Goal: Information Seeking & Learning: Learn about a topic

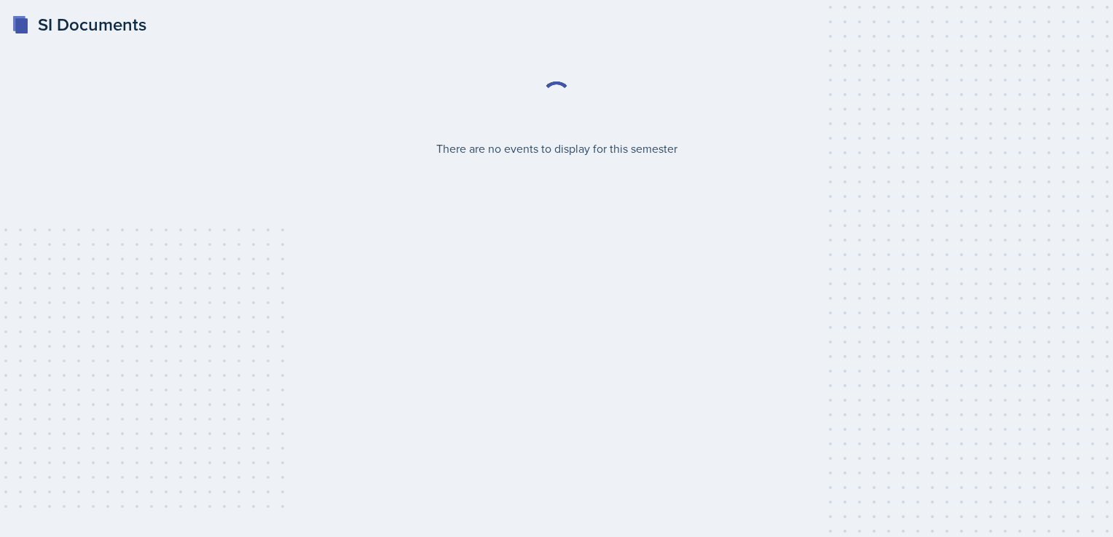
select select "2bed604d-1099-4043-b1bc-2365e8740244"
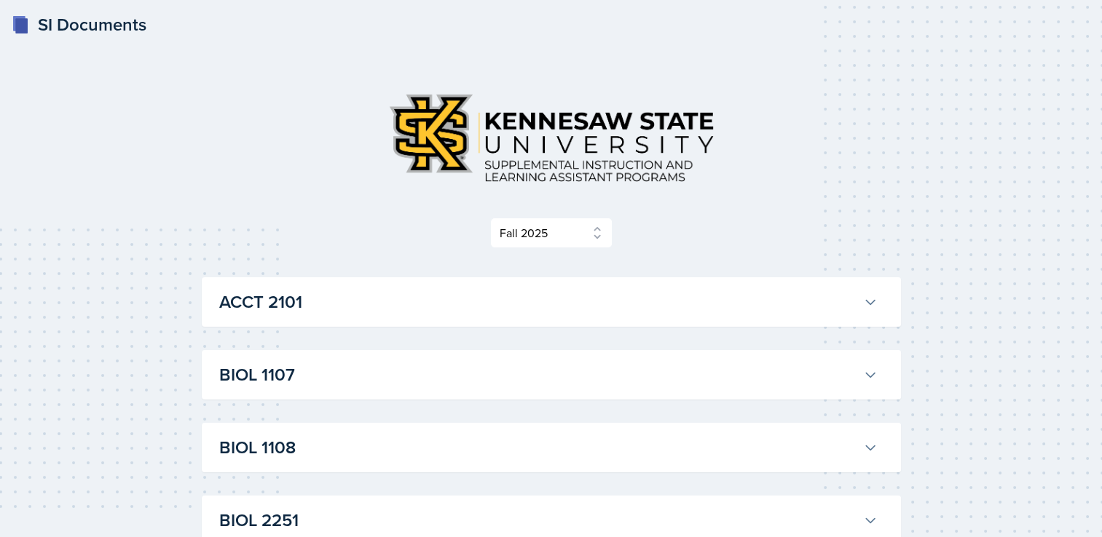
click at [268, 294] on h3 "ACCT 2101" at bounding box center [538, 302] width 638 height 26
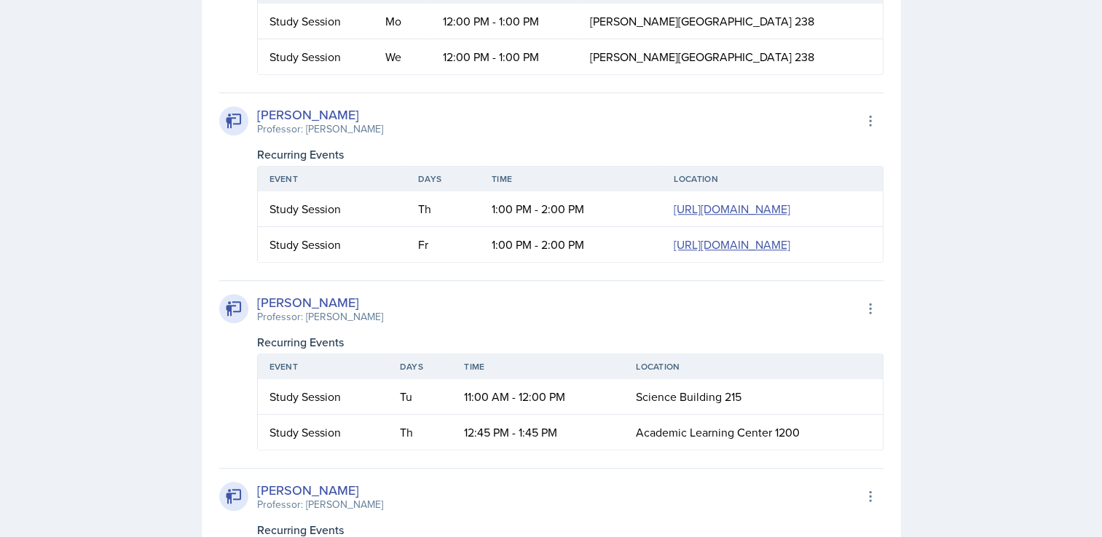
scroll to position [1156, 0]
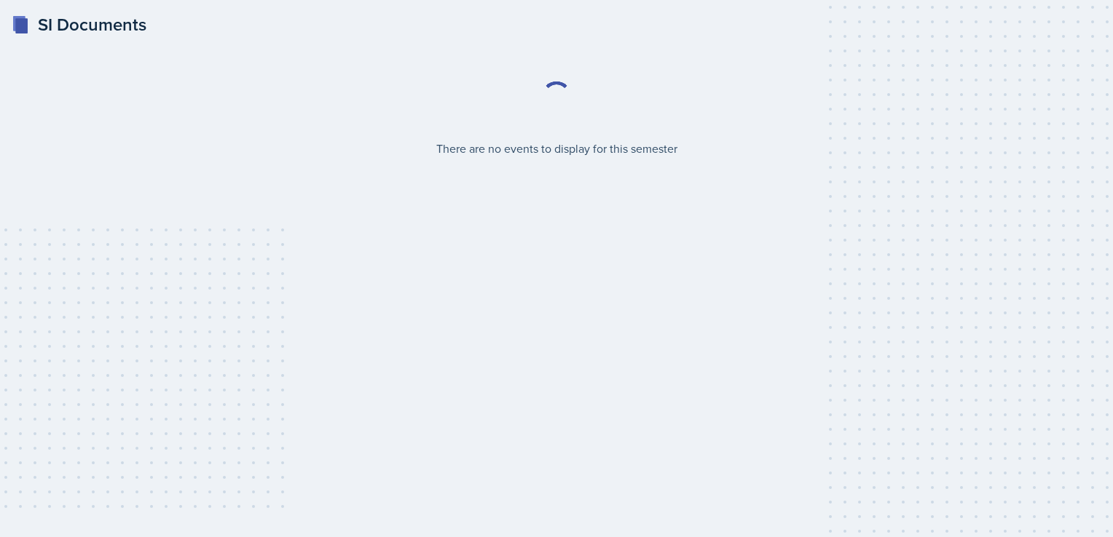
select select "2bed604d-1099-4043-b1bc-2365e8740244"
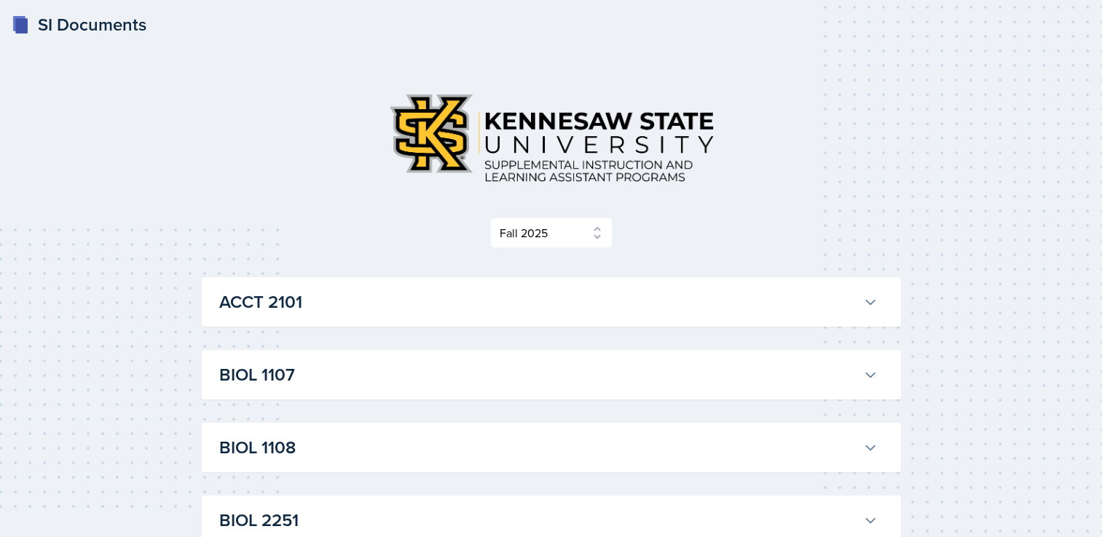
click at [273, 304] on h3 "ACCT 2101" at bounding box center [538, 302] width 638 height 26
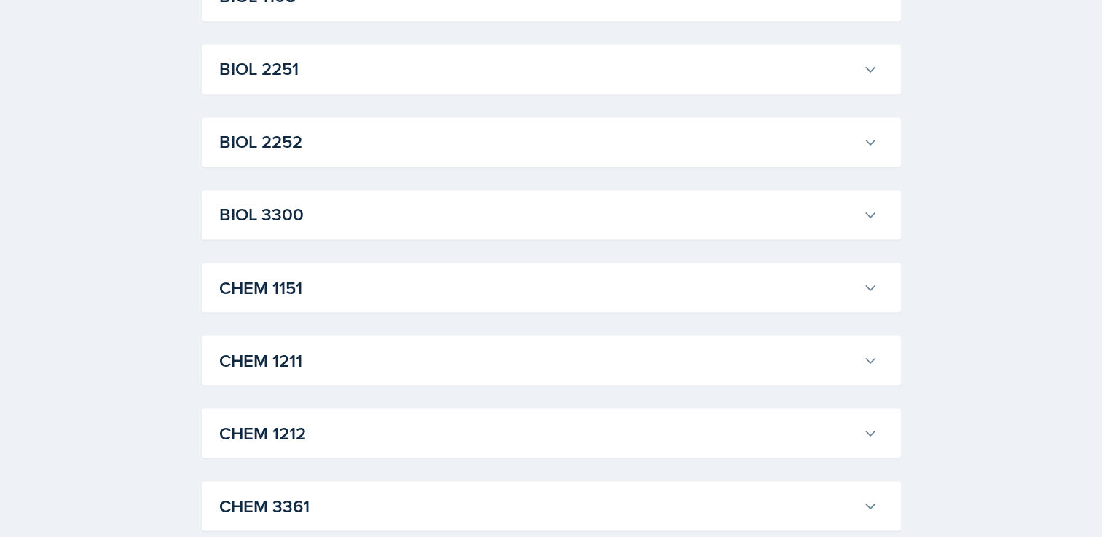
scroll to position [2452, 0]
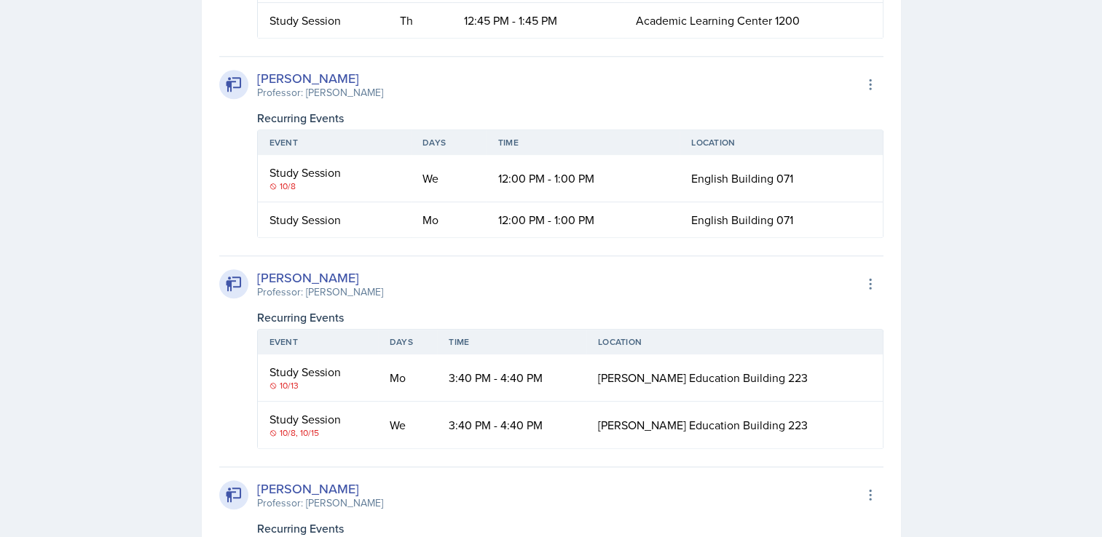
scroll to position [1481, 0]
